Goal: Task Accomplishment & Management: Complete application form

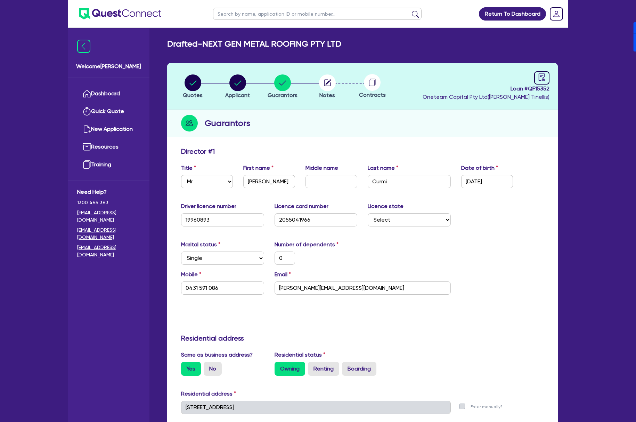
select select "MR"
select select "[GEOGRAPHIC_DATA]"
select select "SINGLE"
select select "PROPERTY"
select select "CASH"
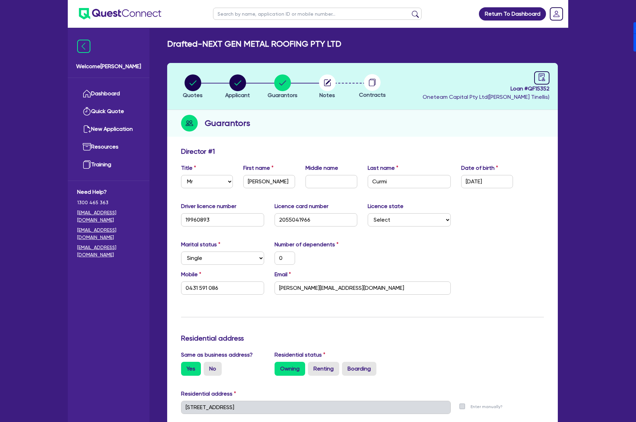
select select "CASH"
select select "VEHICLE"
select select "HOUSEHOLD_PERSONAL"
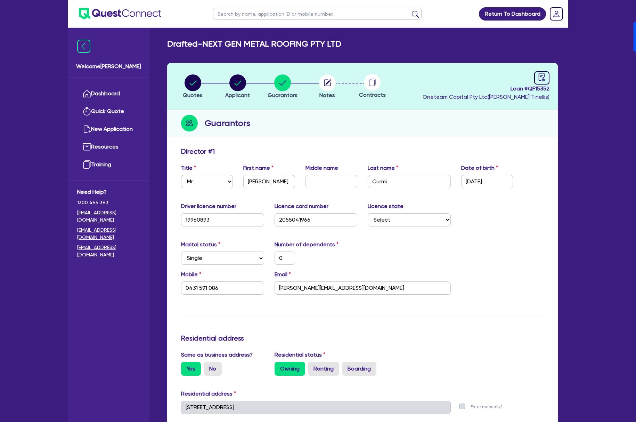
select select "OTHER"
select select "MORTGAGE"
click at [231, 75] on icon "button" at bounding box center [238, 82] width 17 height 17
select select "COMPANY"
select select "ACCOMODATION_FOOD"
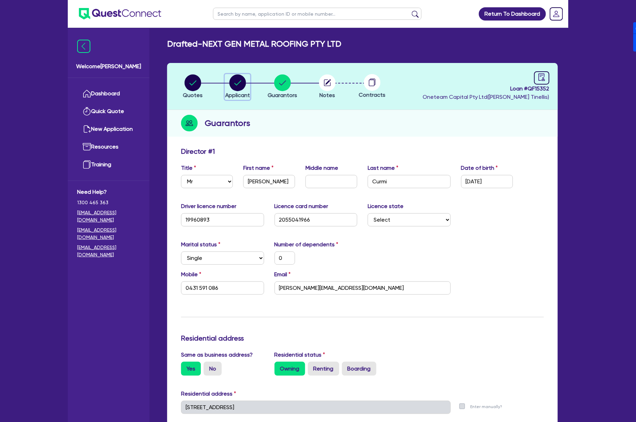
select select "HOTELS"
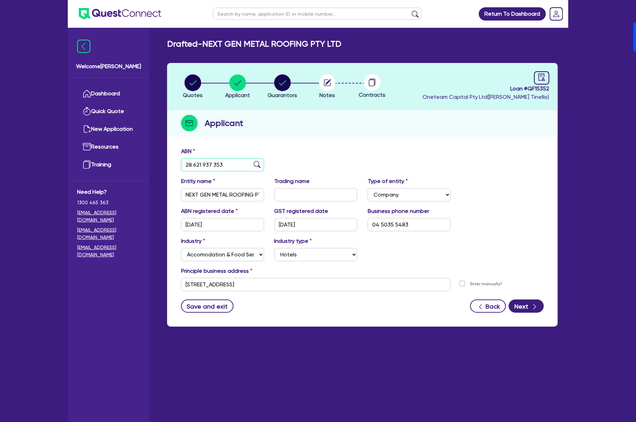
click at [226, 168] on input "28 621 937 353" at bounding box center [222, 164] width 83 height 13
click at [330, 85] on circle "button" at bounding box center [327, 82] width 17 height 17
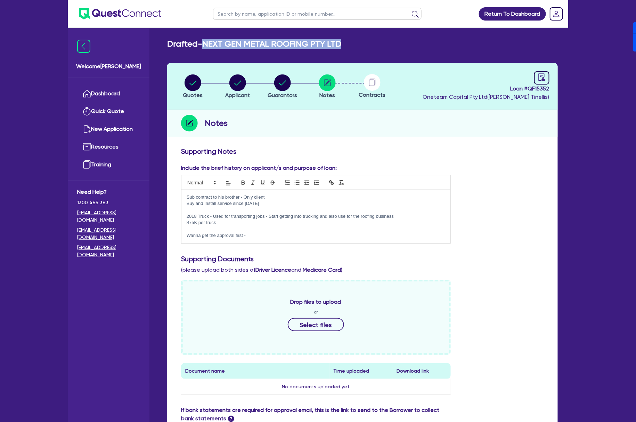
drag, startPoint x: 207, startPoint y: 43, endPoint x: 372, endPoint y: 43, distance: 165.6
click at [372, 43] on div "Drafted - NEXT GEN METAL ROOFING PTY LTD" at bounding box center [362, 44] width 401 height 10
copy h2 "NEXT GEN METAL ROOFING PTY LTD"
click at [243, 89] on icon "button" at bounding box center [238, 82] width 17 height 17
select select "COMPANY"
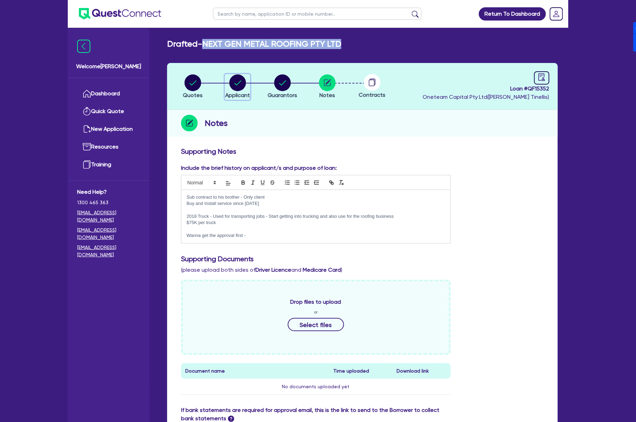
select select "ACCOMODATION_FOOD"
select select "HOTELS"
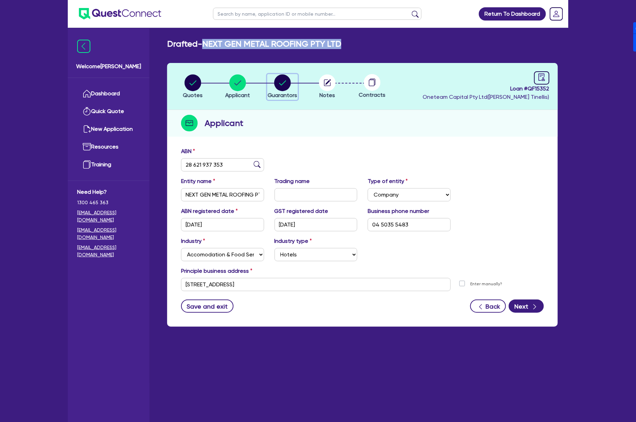
click at [279, 83] on circle "button" at bounding box center [282, 82] width 17 height 17
select select "MR"
select select "[GEOGRAPHIC_DATA]"
select select "SINGLE"
select select "PROPERTY"
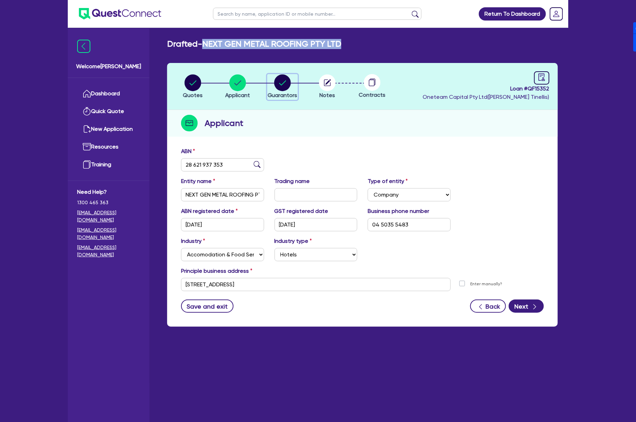
select select "CASH"
select select "VEHICLE"
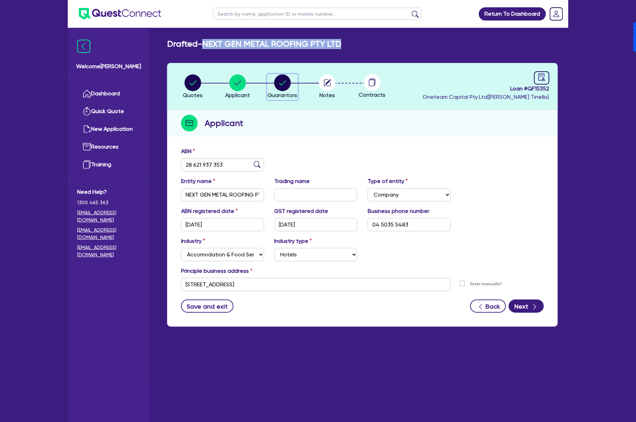
select select "HOUSEHOLD_PERSONAL"
select select "OTHER"
select select "MORTGAGE"
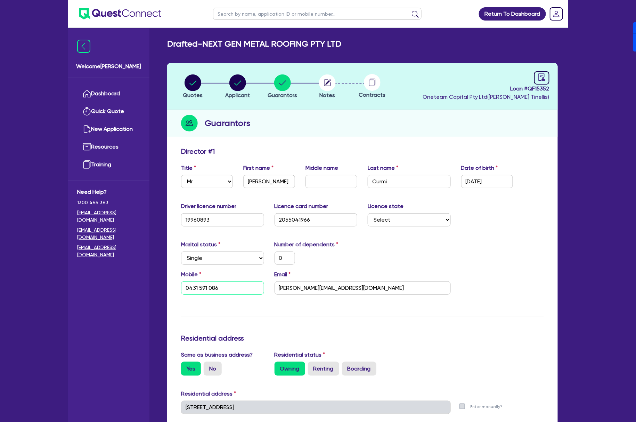
click at [237, 289] on input "0431 591 086" at bounding box center [222, 287] width 83 height 13
click at [367, 294] on div "Mobile [PHONE_NUMBER] Email [PERSON_NAME][EMAIL_ADDRESS][DOMAIN_NAME]" at bounding box center [363, 285] width 374 height 30
click at [381, 290] on input "[PERSON_NAME][EMAIL_ADDRESS][DOMAIN_NAME]" at bounding box center [363, 287] width 176 height 13
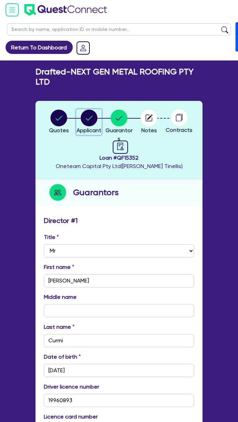
click at [91, 123] on circle "button" at bounding box center [89, 118] width 17 height 17
select select "COMPANY"
select select "ACCOMODATION_FOOD"
select select "HOTELS"
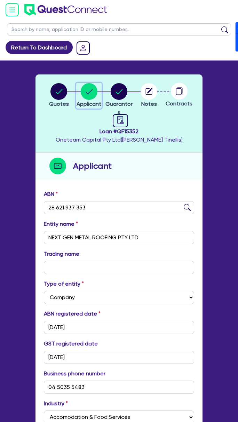
scroll to position [169, 0]
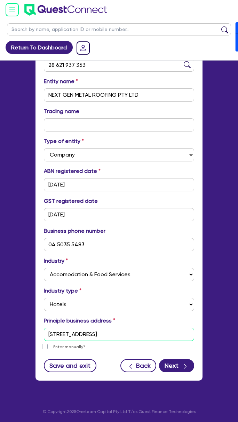
click at [141, 331] on input "[STREET_ADDRESS]" at bounding box center [119, 334] width 150 height 13
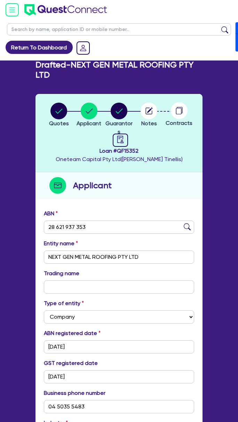
scroll to position [0, 0]
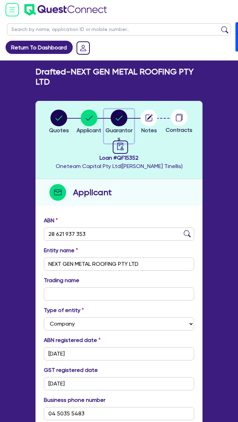
click at [117, 119] on circle "button" at bounding box center [119, 118] width 17 height 17
select select "MR"
select select "[GEOGRAPHIC_DATA]"
select select "SINGLE"
select select "PROPERTY"
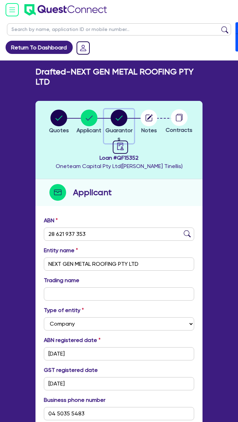
select select "CASH"
select select "VEHICLE"
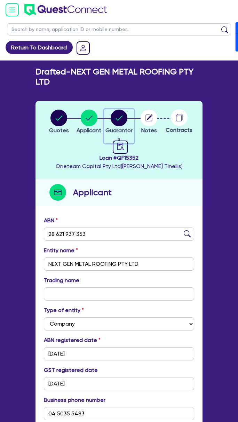
select select "HOUSEHOLD_PERSONAL"
select select "OTHER"
select select "MORTGAGE"
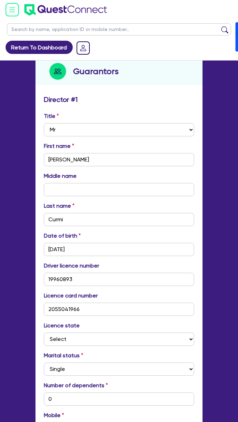
scroll to position [139, 0]
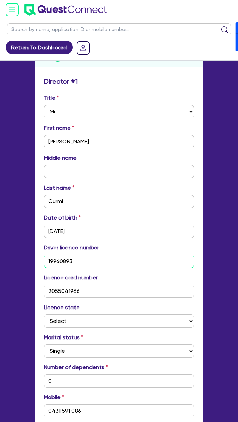
click at [102, 259] on input "19960893" at bounding box center [119, 261] width 150 height 13
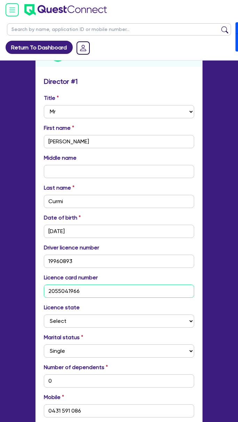
click at [102, 290] on input "2055041966" at bounding box center [119, 291] width 150 height 13
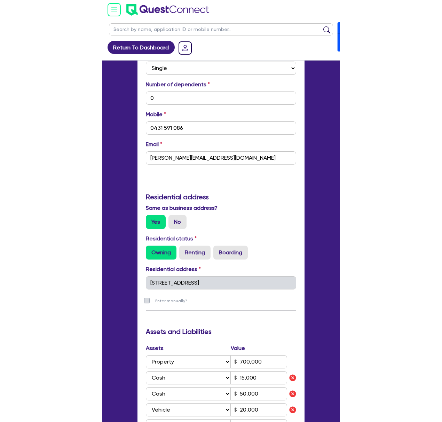
scroll to position [0, 0]
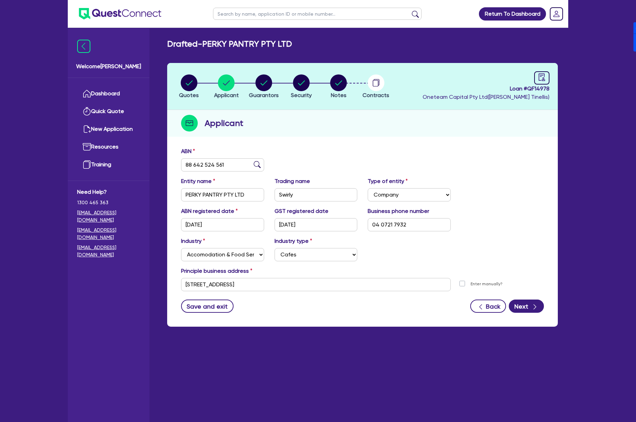
select select "COMPANY"
select select "ACCOMODATION_FOOD"
select select "CAFES"
click at [262, 88] on circle "button" at bounding box center [264, 82] width 17 height 17
select select "MR"
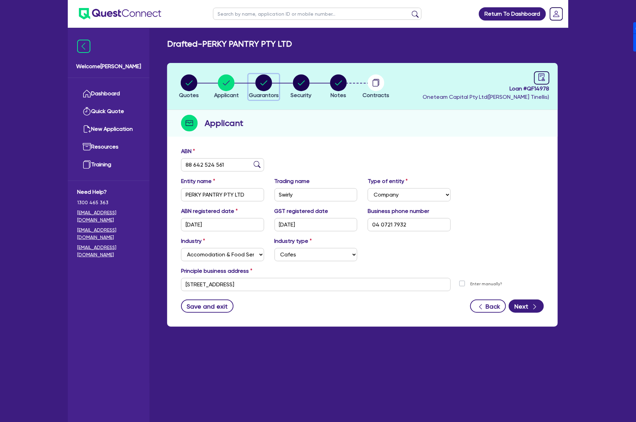
select select "[GEOGRAPHIC_DATA]"
select select "MARRIED"
select select "CASH"
select select "PROPERTY"
select select "VEHICLE"
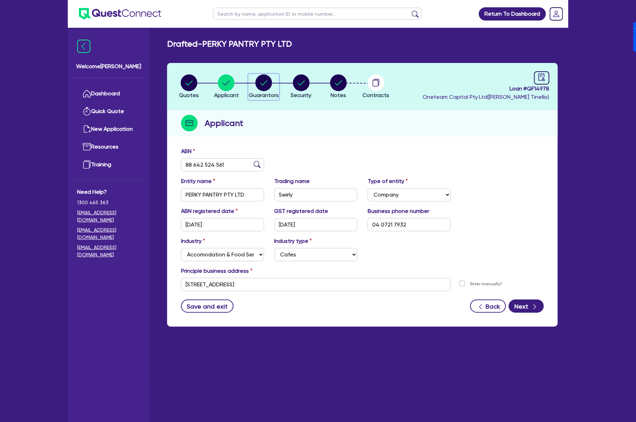
select select "EQUIPMENT"
select select "OTHER"
select select "HOUSEHOLD_PERSONAL"
select select "MORTGAGE"
select select "VEHICLE_LOAN"
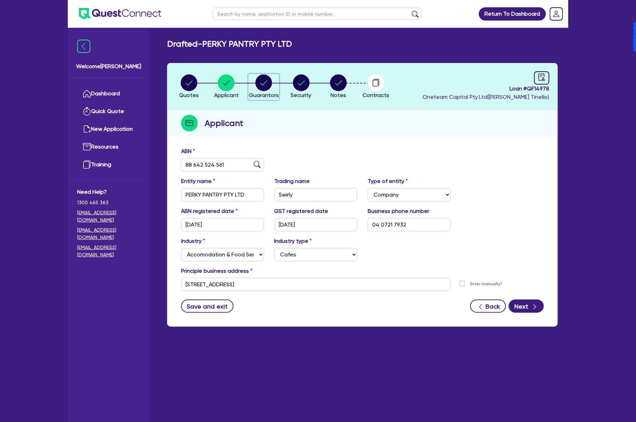
select select "MRS"
select select "[GEOGRAPHIC_DATA]"
select select "MARRIED"
